Goal: Task Accomplishment & Management: Use online tool/utility

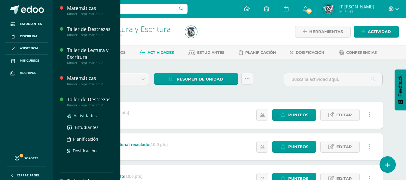
click at [85, 114] on span "Actividades" at bounding box center [85, 116] width 23 height 6
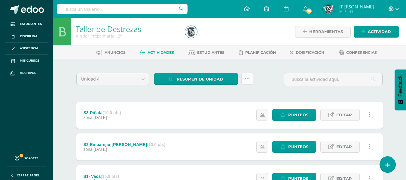
click at [245, 79] on icon at bounding box center [247, 78] width 5 height 5
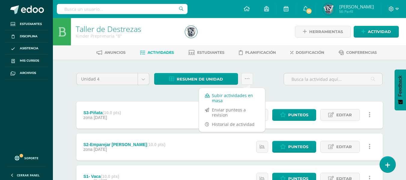
click at [221, 97] on link "Subir actividades en masa" at bounding box center [232, 98] width 66 height 14
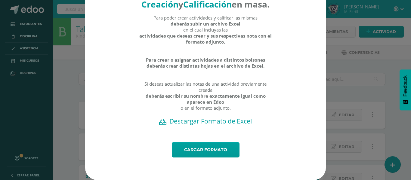
scroll to position [34, 0]
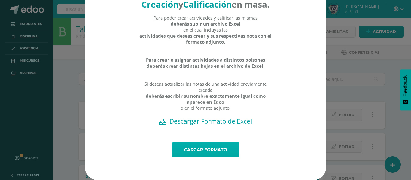
click at [197, 148] on link "Cargar formato" at bounding box center [206, 149] width 68 height 15
